Goal: Find specific fact

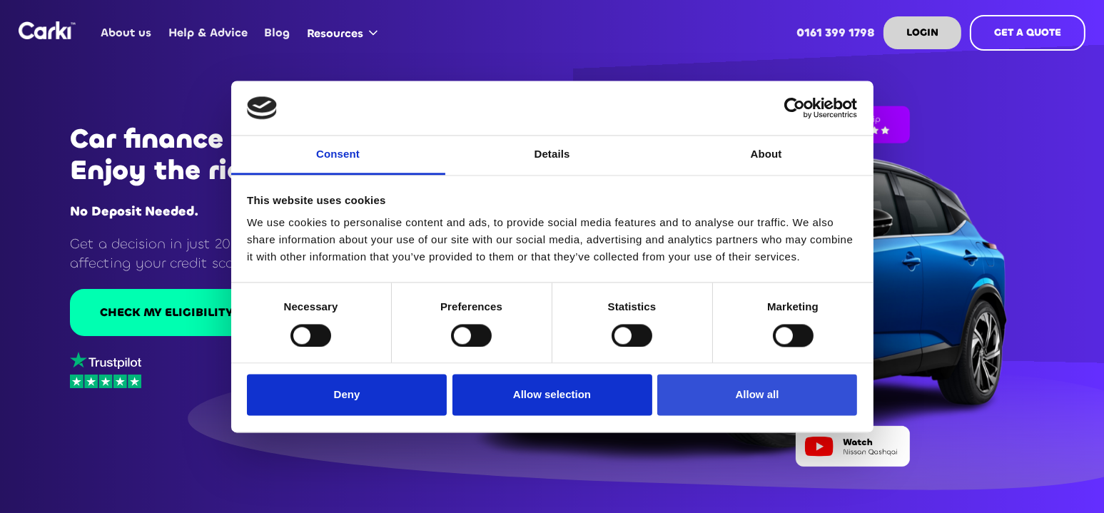
click at [747, 391] on button "Allow all" at bounding box center [758, 395] width 200 height 41
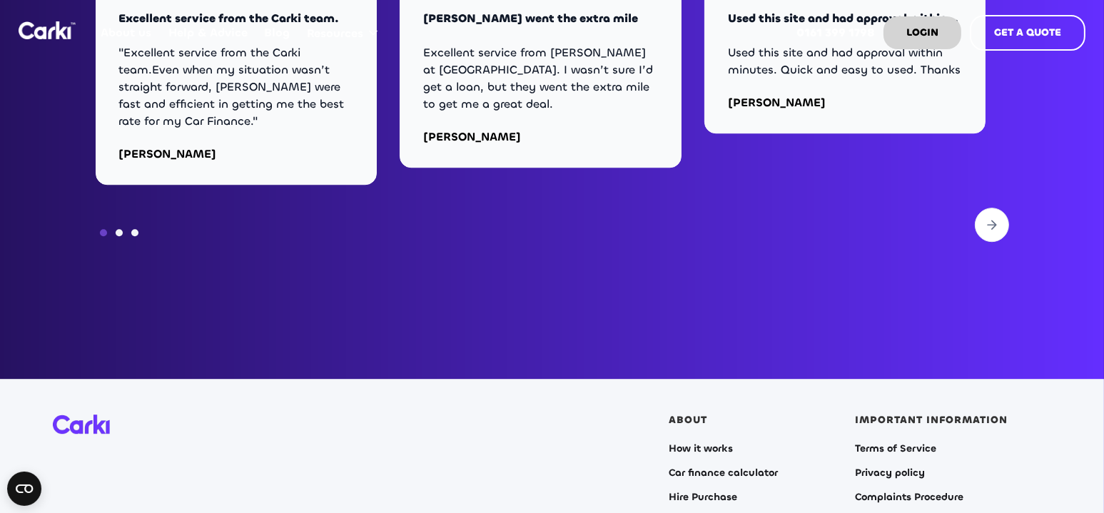
scroll to position [5781, 0]
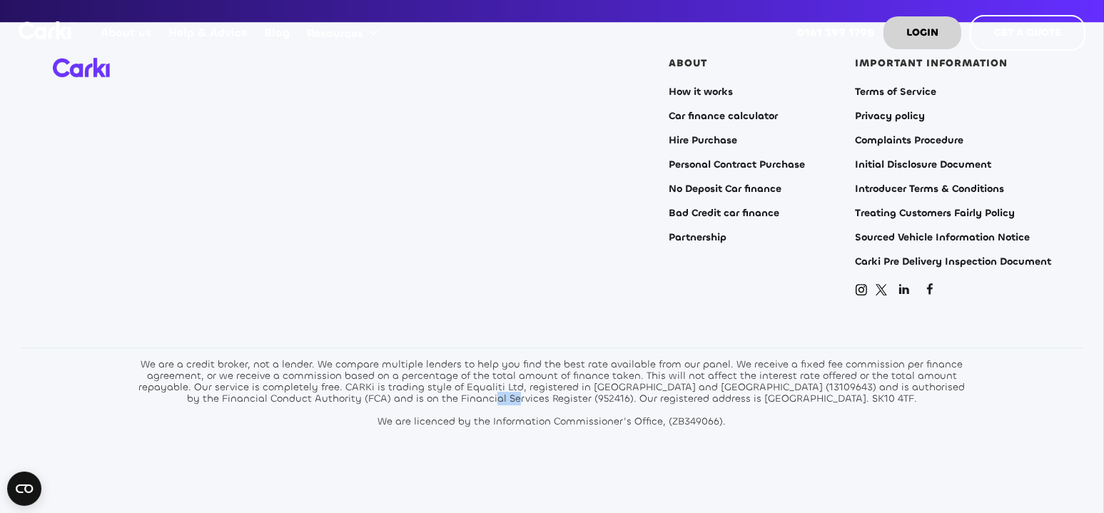
drag, startPoint x: 488, startPoint y: 381, endPoint x: 514, endPoint y: 381, distance: 25.7
click at [514, 381] on div "We are a credit broker, not a lender. We compare multiple lenders to help you f…" at bounding box center [552, 393] width 835 height 69
drag, startPoint x: 701, startPoint y: 371, endPoint x: 737, endPoint y: 373, distance: 35.8
click at [737, 373] on div "We are a credit broker, not a lender. We compare multiple lenders to help you f…" at bounding box center [552, 393] width 835 height 69
copy div "13109643"
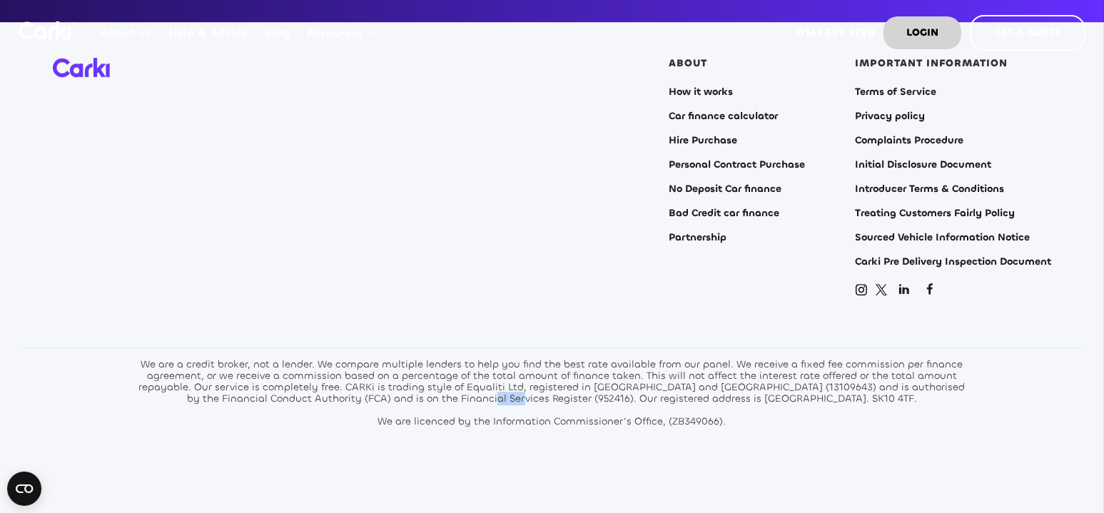
drag, startPoint x: 490, startPoint y: 382, endPoint x: 519, endPoint y: 382, distance: 29.3
click at [519, 382] on div "We are a credit broker, not a lender. We compare multiple lenders to help you f…" at bounding box center [552, 393] width 835 height 69
copy div "952416"
